Goal: Check status: Check status

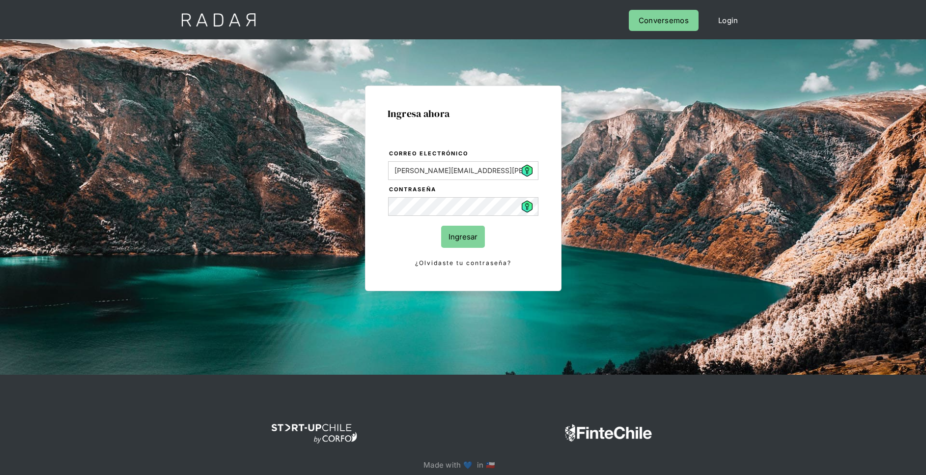
click at [472, 236] on input "Ingresar" at bounding box center [463, 237] width 44 height 22
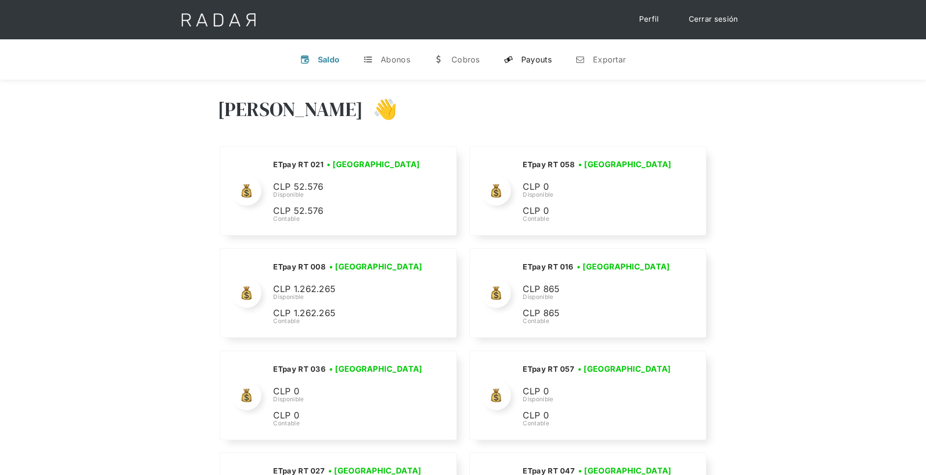
click at [536, 64] on div "Payouts" at bounding box center [536, 60] width 30 height 10
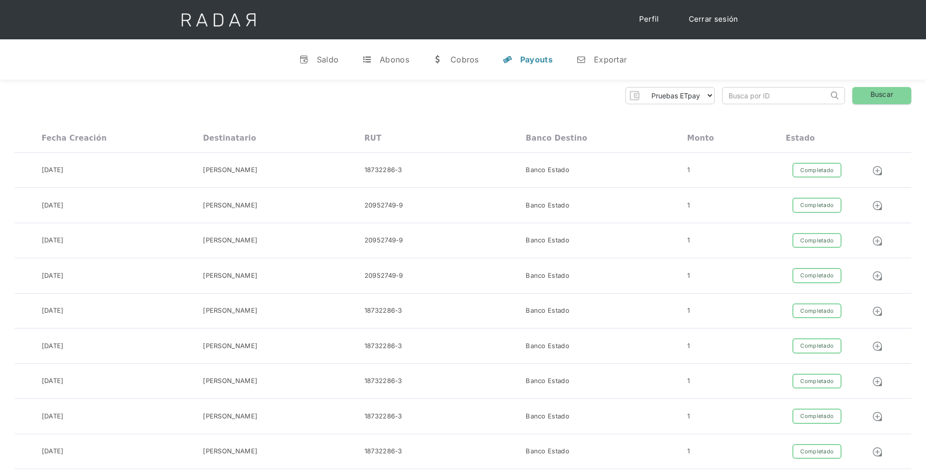
click at [695, 92] on select "Pruebas ETpay Cuenta 1.000 Cuenta 1.001 Cuenta 1.002 Cuenta 1.003 Cuenta 1.004 …" at bounding box center [678, 95] width 71 height 16
select select "etpay-cuenta-1001"
click at [643, 87] on select "Pruebas ETpay Cuenta 1.000 Cuenta 1.001 Cuenta 1.002 Cuenta 1.003 Cuenta 1.004 …" at bounding box center [678, 95] width 71 height 16
click at [877, 97] on link "Buscar" at bounding box center [882, 95] width 59 height 17
